Goal: Navigation & Orientation: Find specific page/section

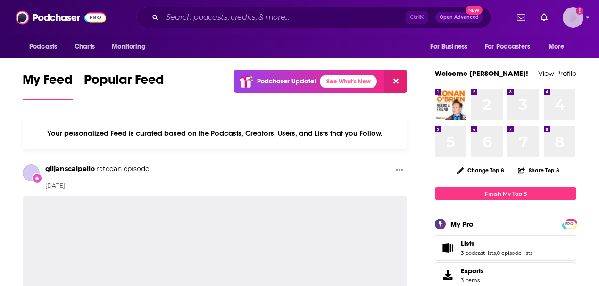
click at [583, 21] on img "Logged in as vjacobi" at bounding box center [572, 17] width 21 height 21
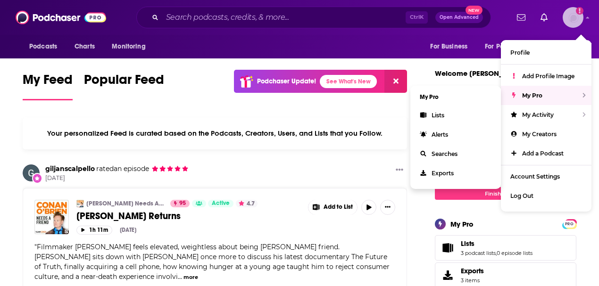
click at [541, 90] on div "My Pro" at bounding box center [546, 95] width 91 height 19
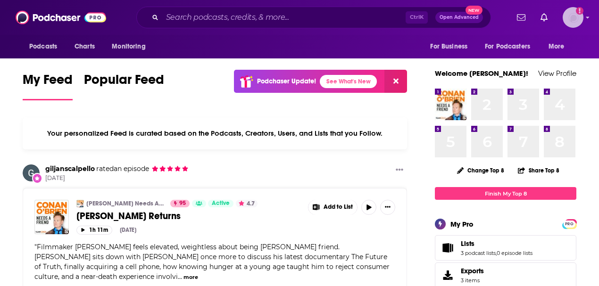
click at [583, 19] on img "Logged in as vjacobi" at bounding box center [572, 17] width 21 height 21
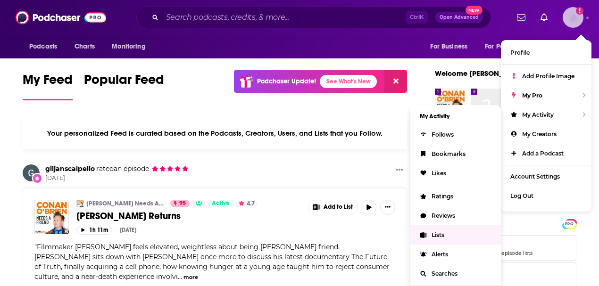
click at [437, 237] on span "Lists" at bounding box center [437, 234] width 13 height 7
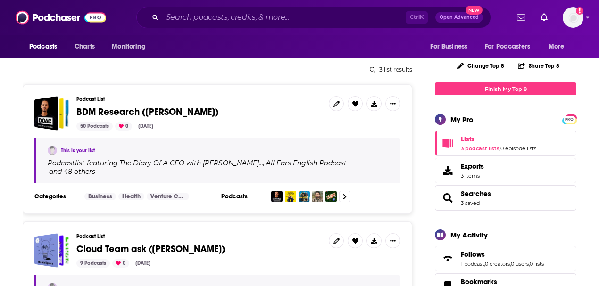
scroll to position [125, 0]
